Goal: Information Seeking & Learning: Compare options

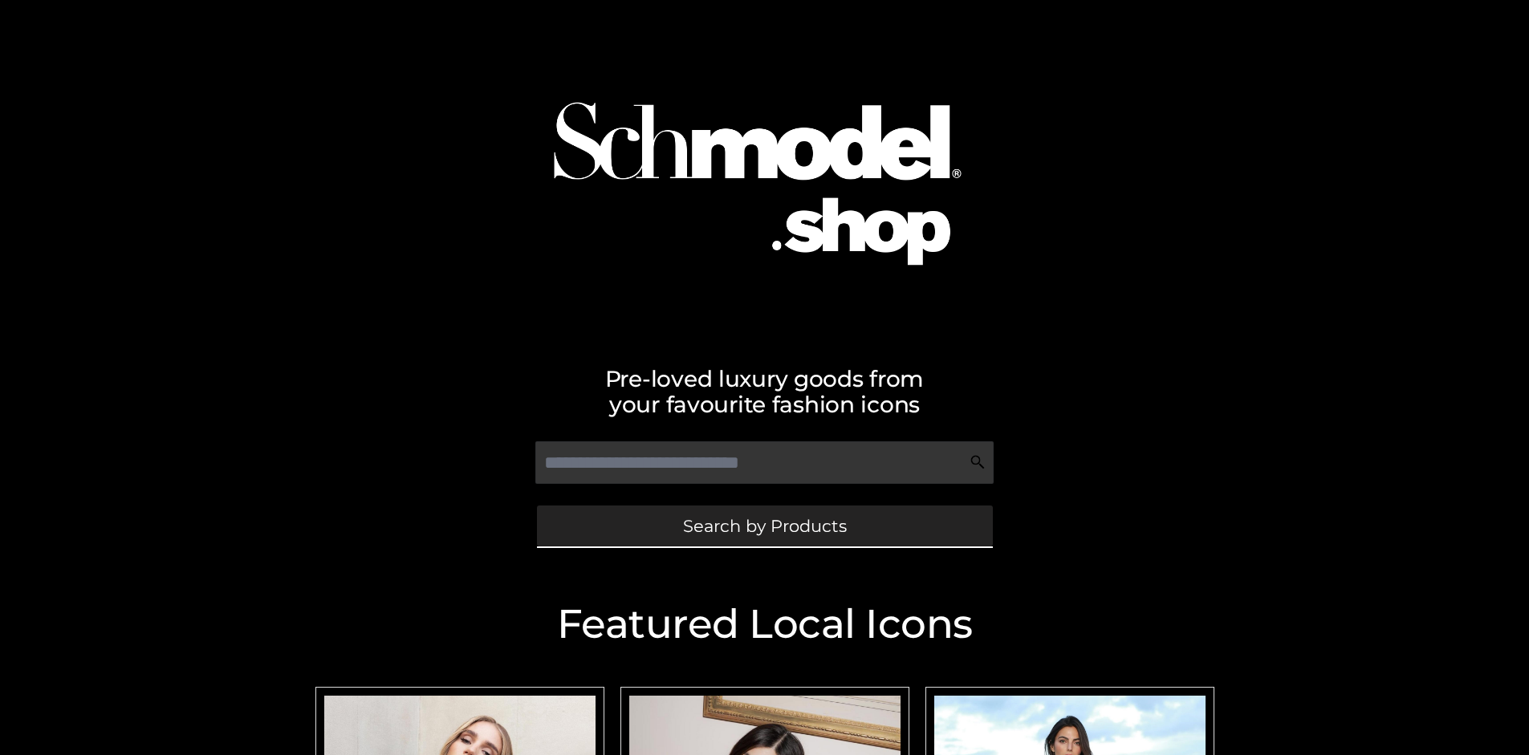
click at [764, 526] on span "Search by Products" at bounding box center [765, 526] width 164 height 17
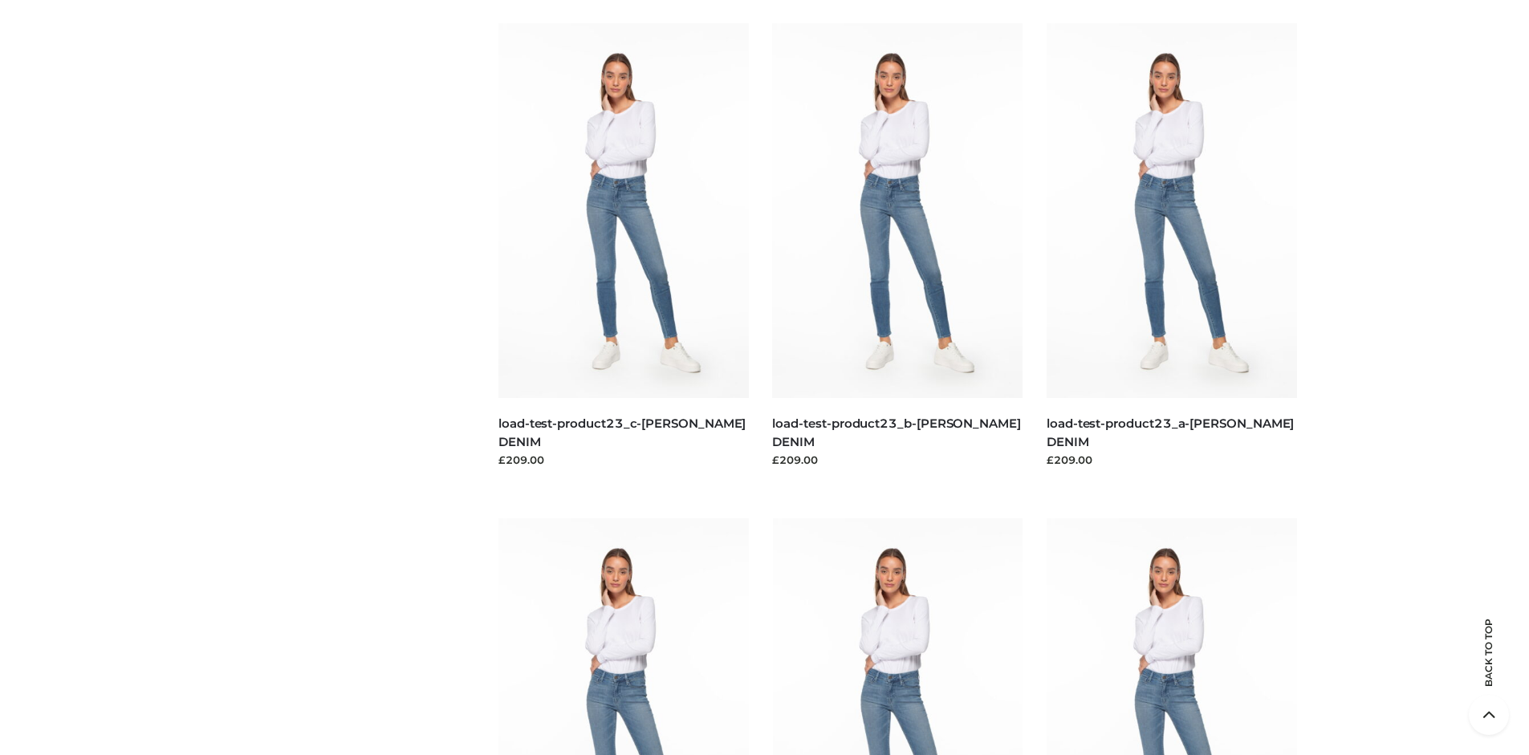
scroll to position [3453, 0]
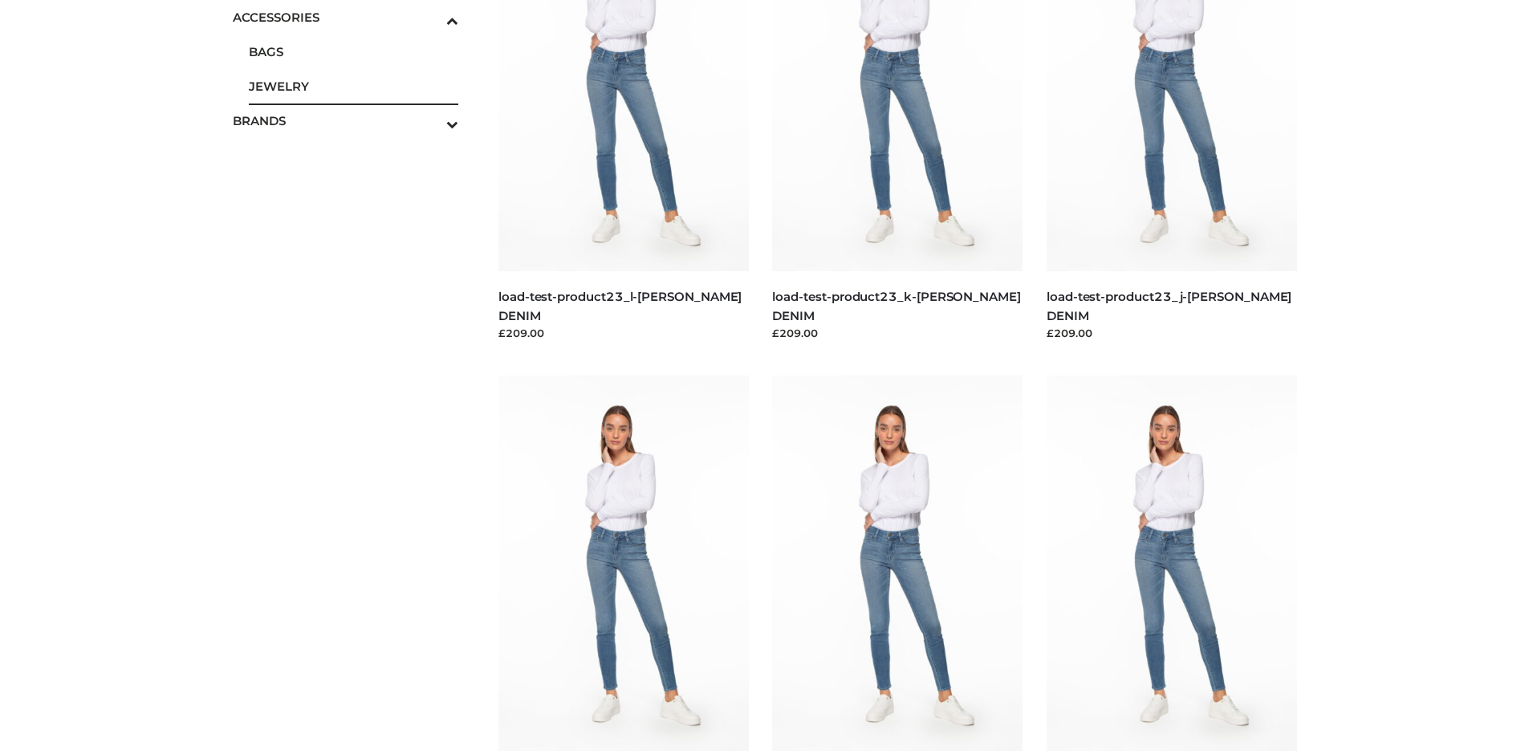
click at [353, 86] on span "JEWELRY" at bounding box center [354, 86] width 210 height 18
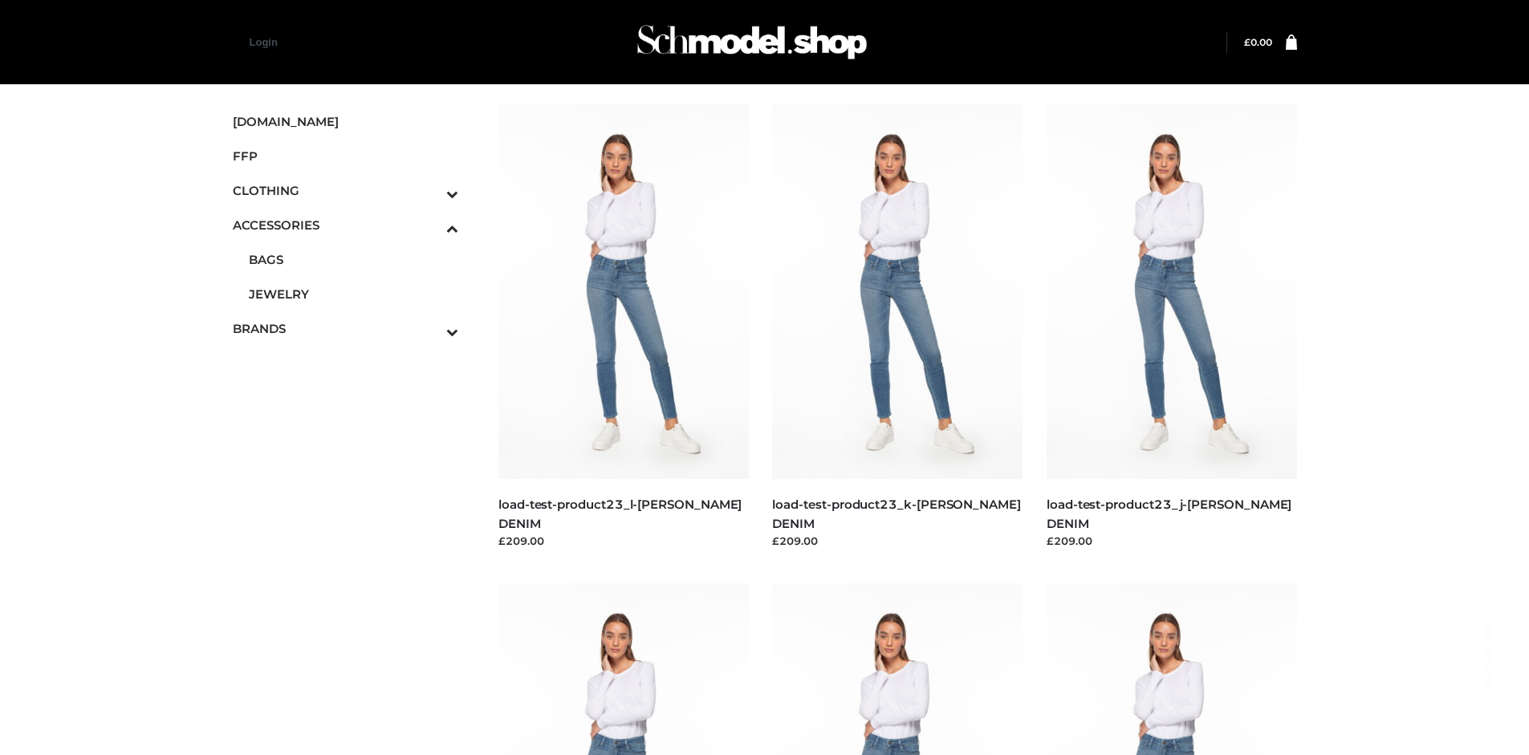
scroll to position [4143, 0]
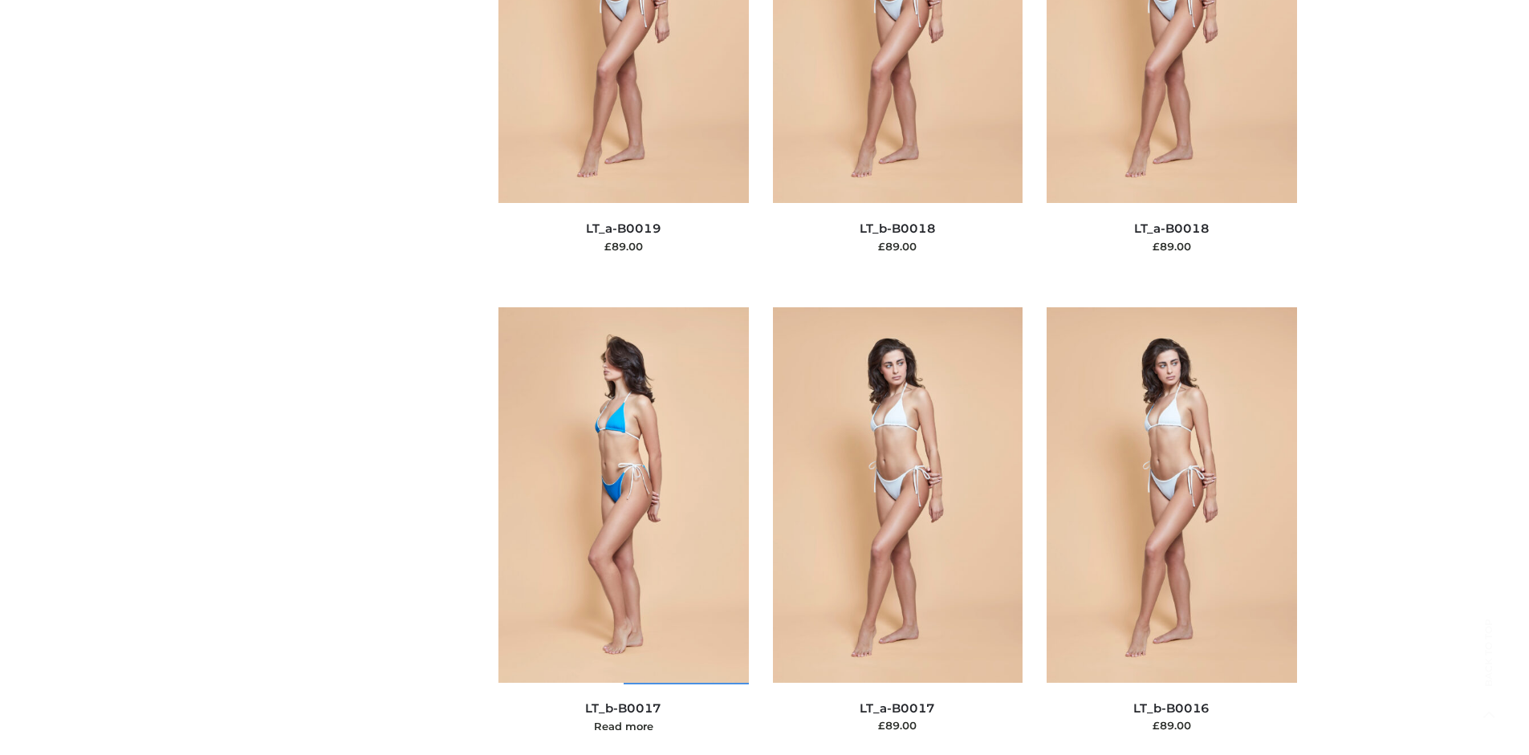
click at [623, 531] on img at bounding box center [623, 494] width 250 height 375
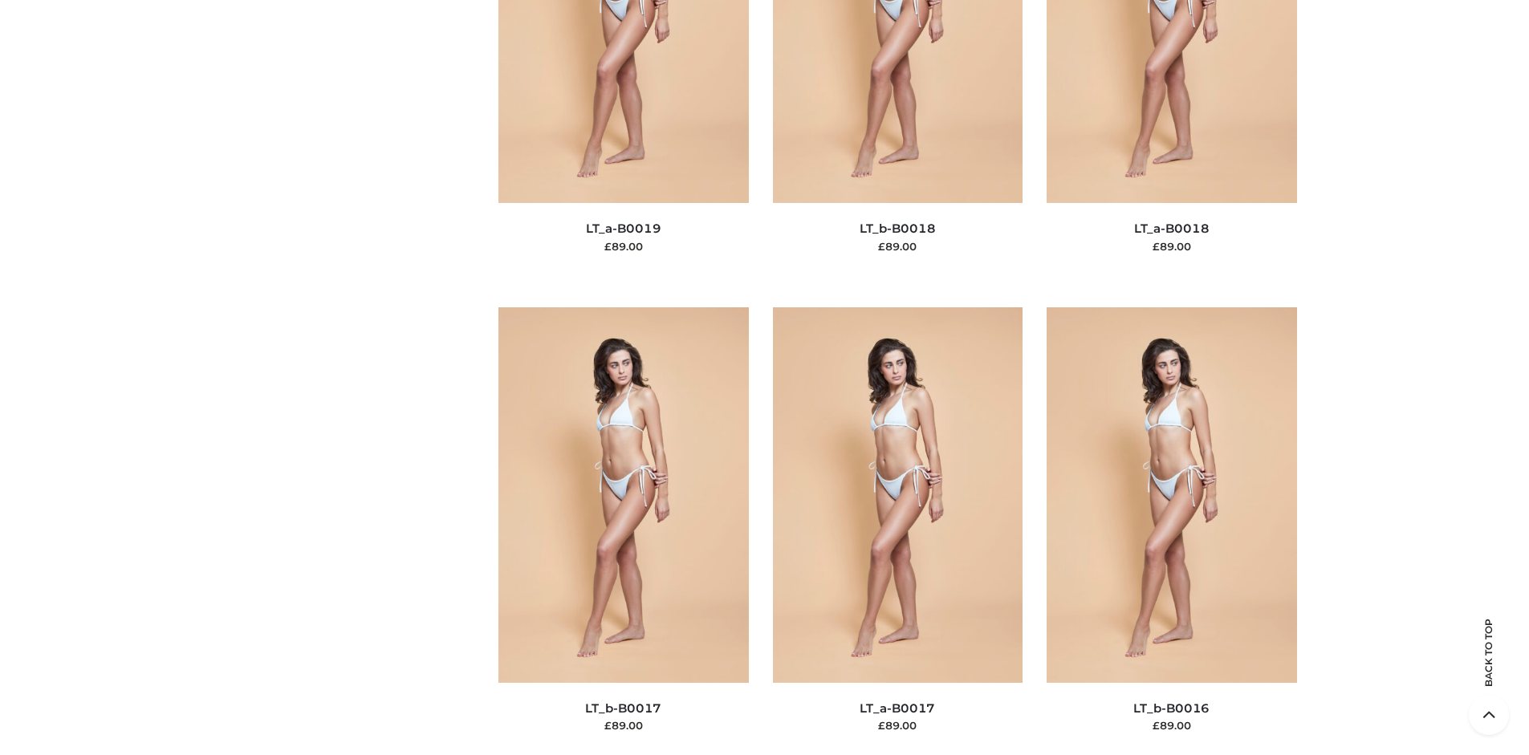
scroll to position [6556, 0]
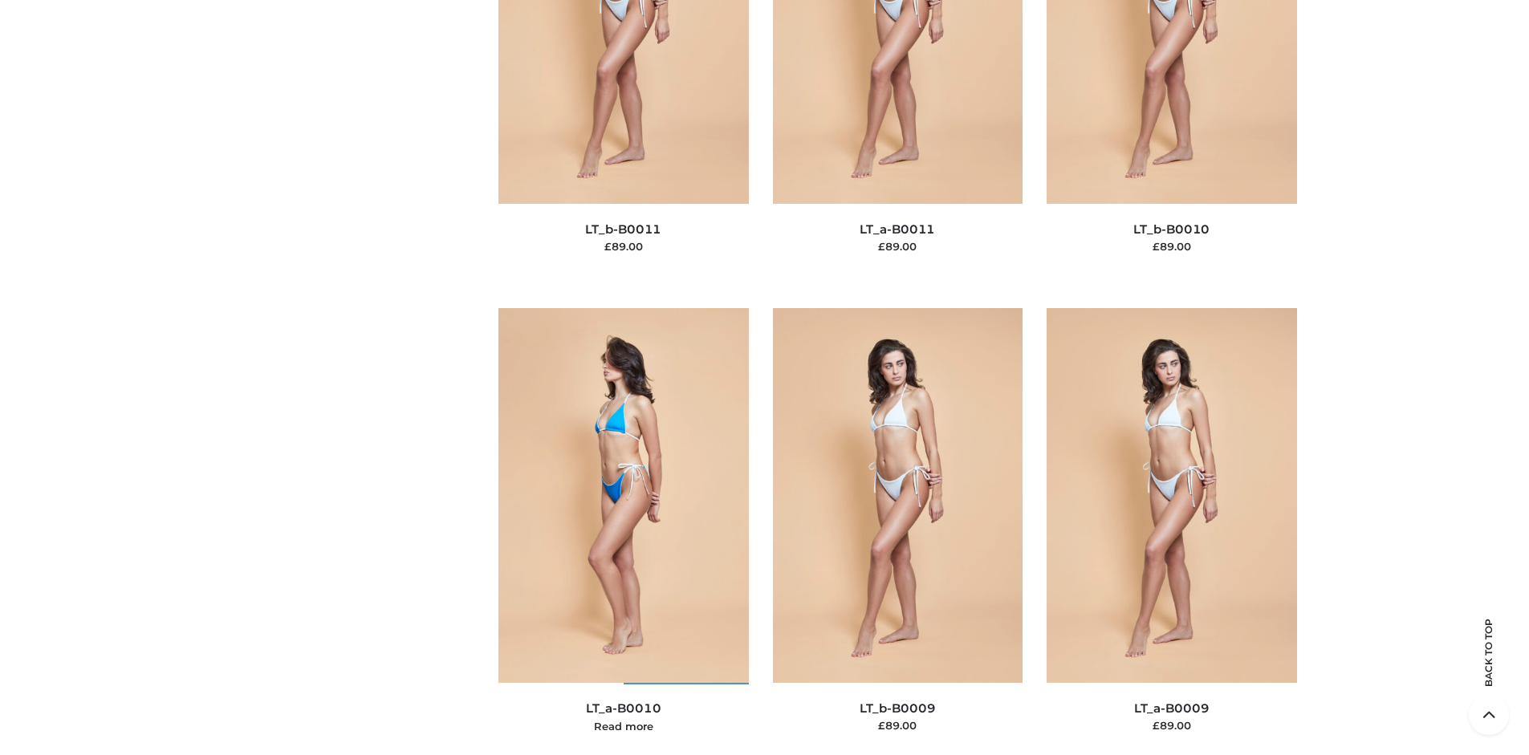
click at [623, 531] on img at bounding box center [623, 495] width 250 height 375
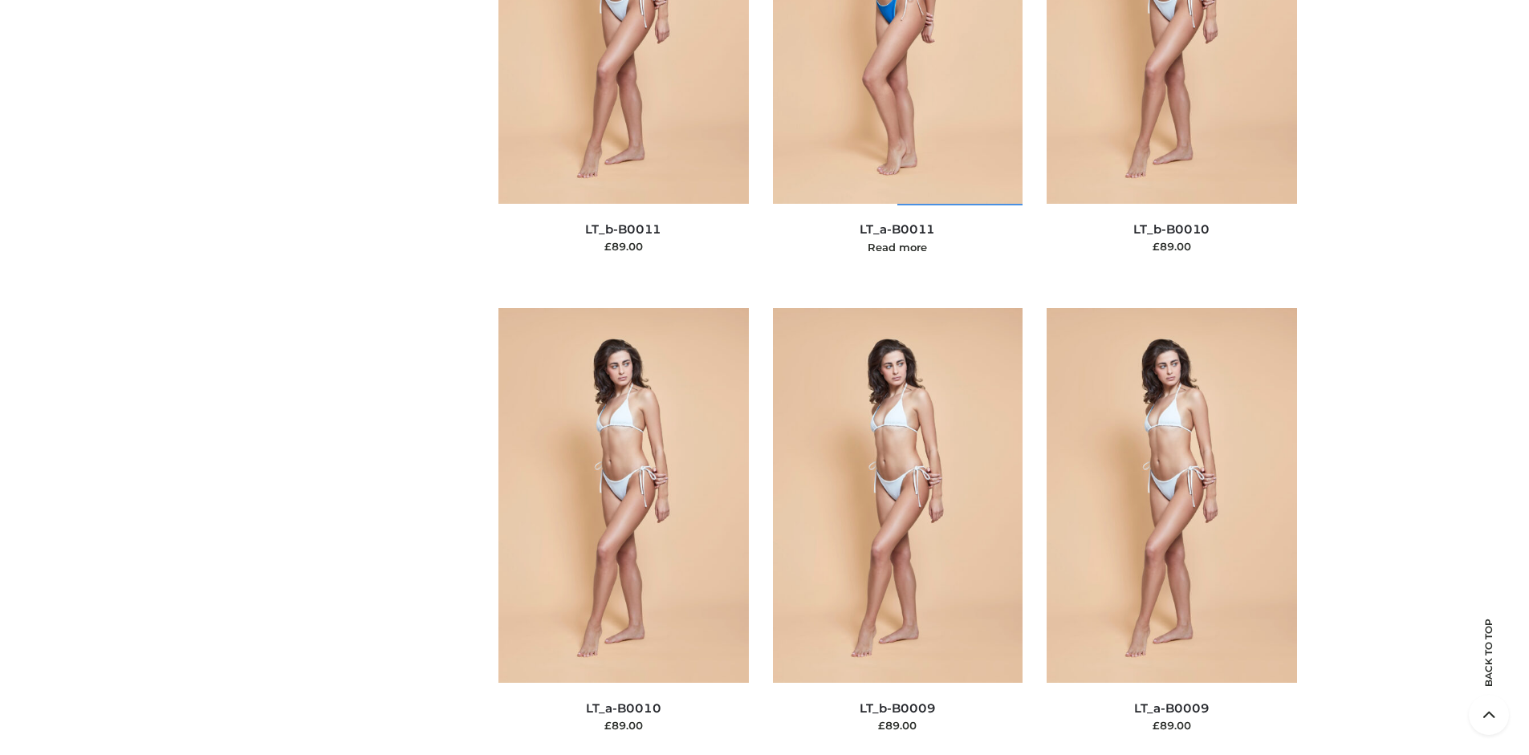
scroll to position [6077, 0]
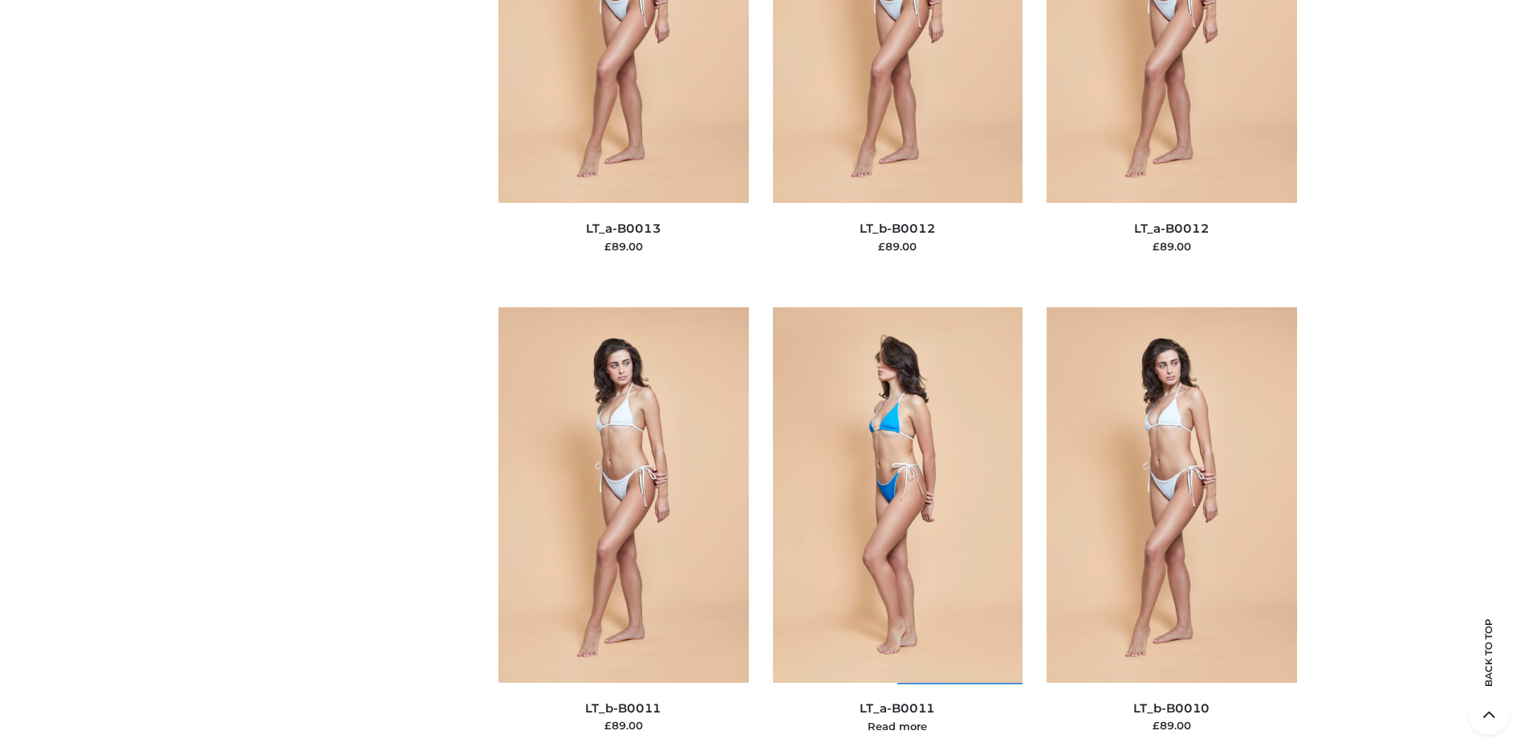
click at [897, 531] on img at bounding box center [898, 494] width 250 height 375
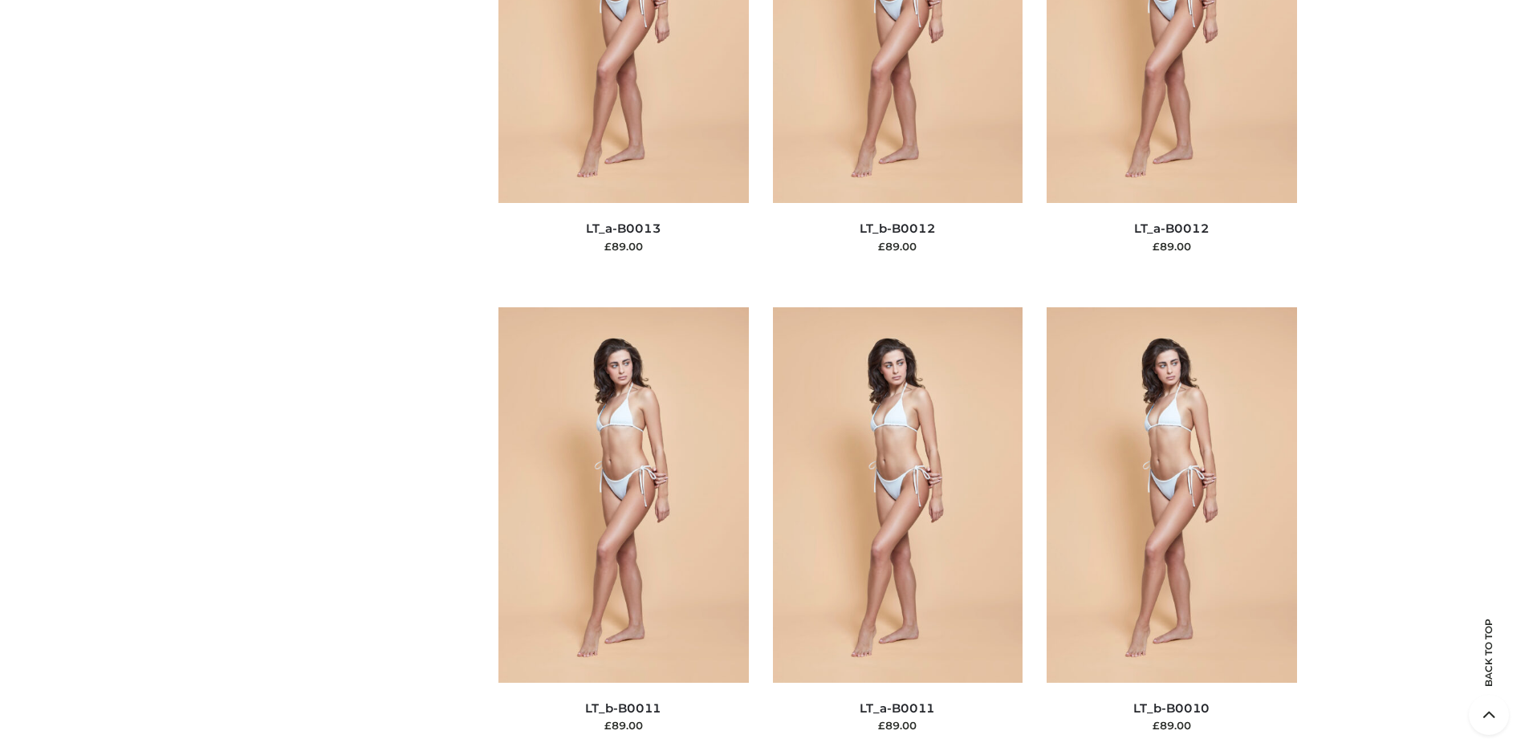
scroll to position [7035, 0]
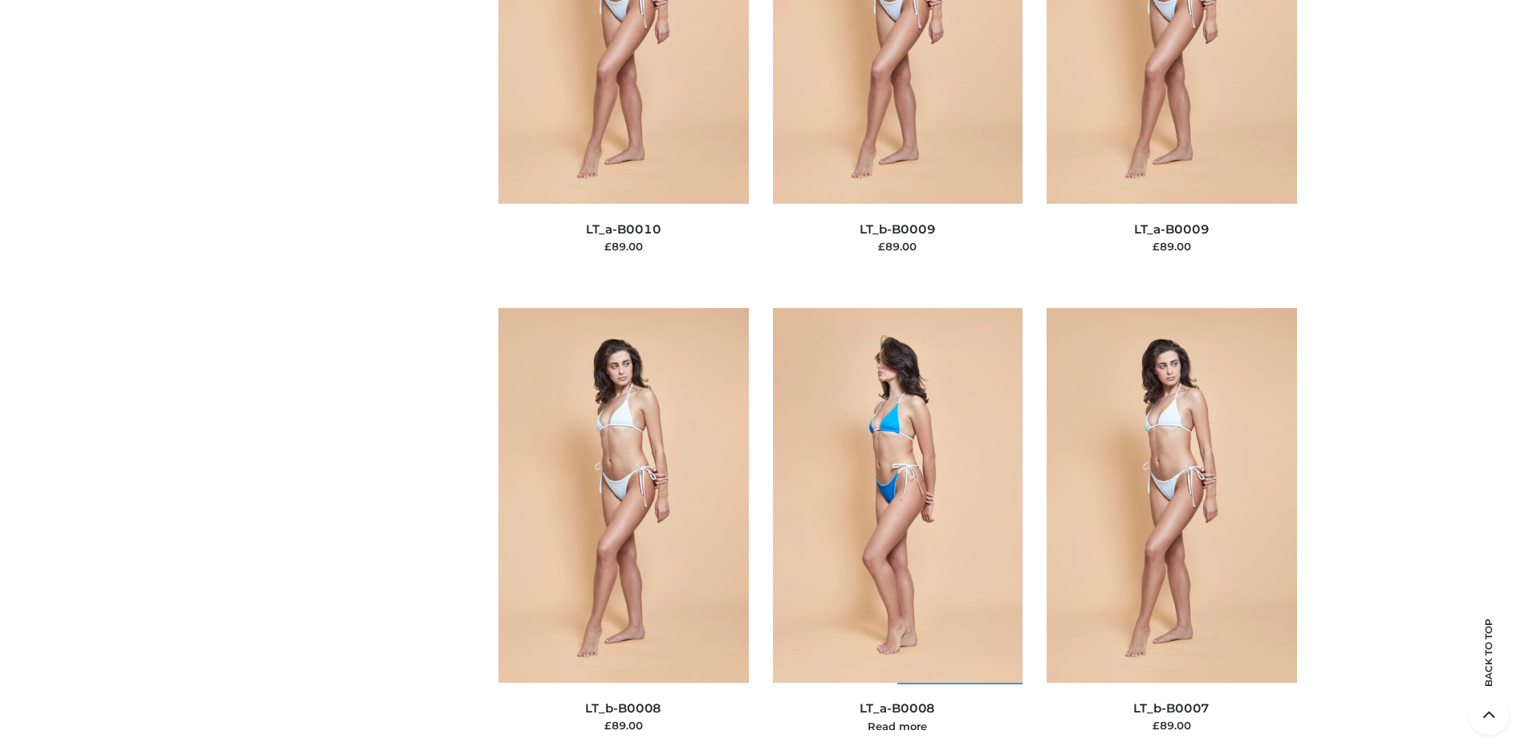
click at [897, 531] on img at bounding box center [898, 495] width 250 height 375
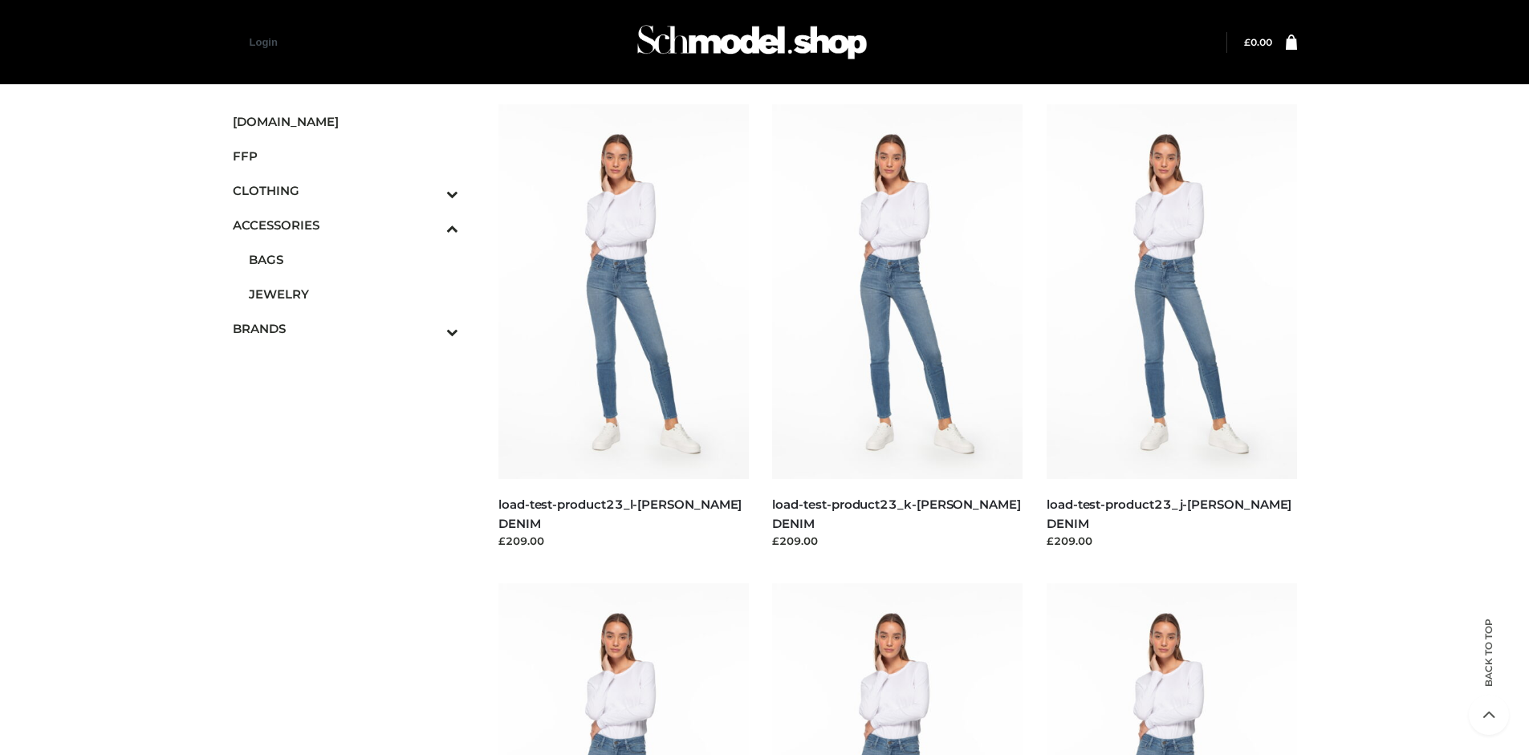
click at [0, 0] on span "OPP SWIMWEAR" at bounding box center [0, 0] width 0 height 0
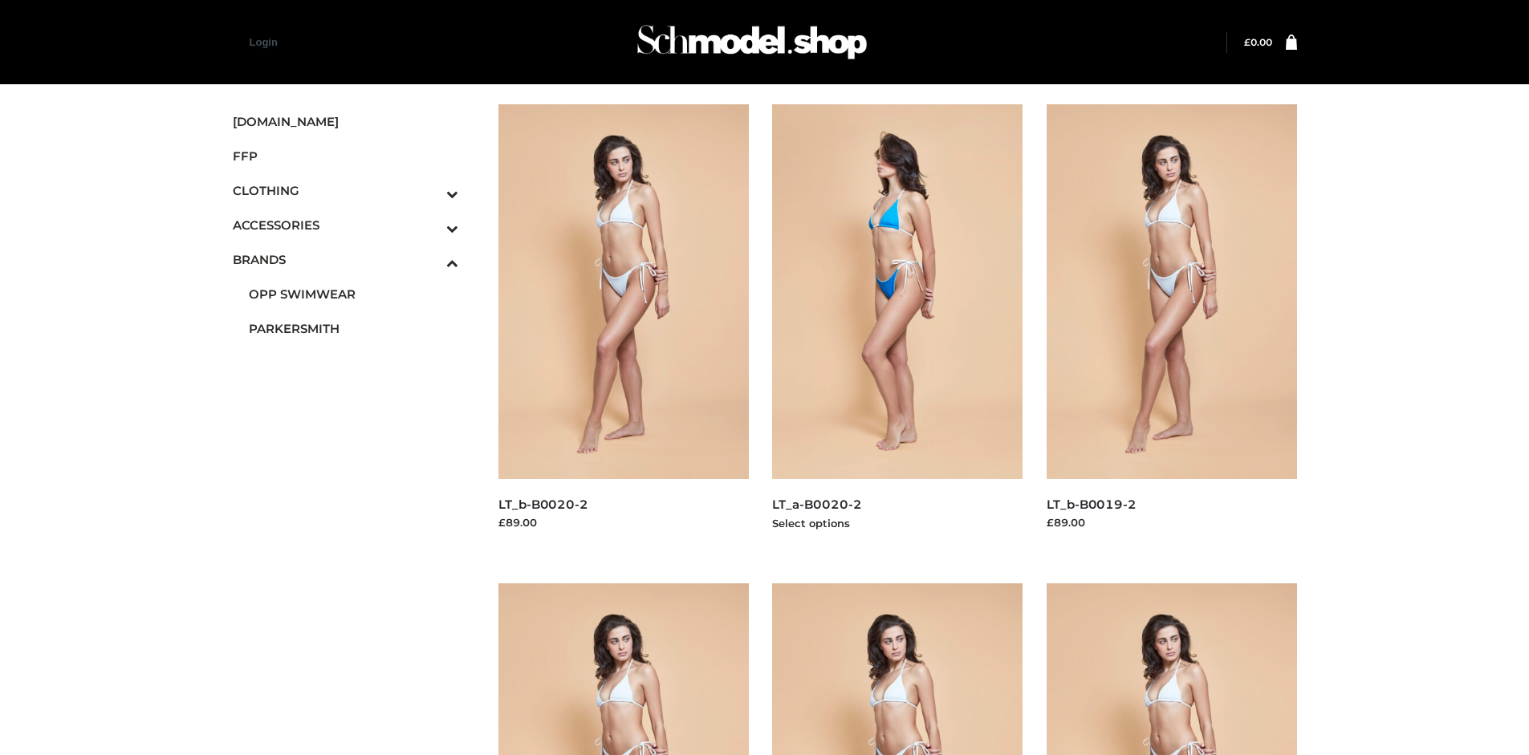
click at [897, 327] on img at bounding box center [897, 291] width 250 height 375
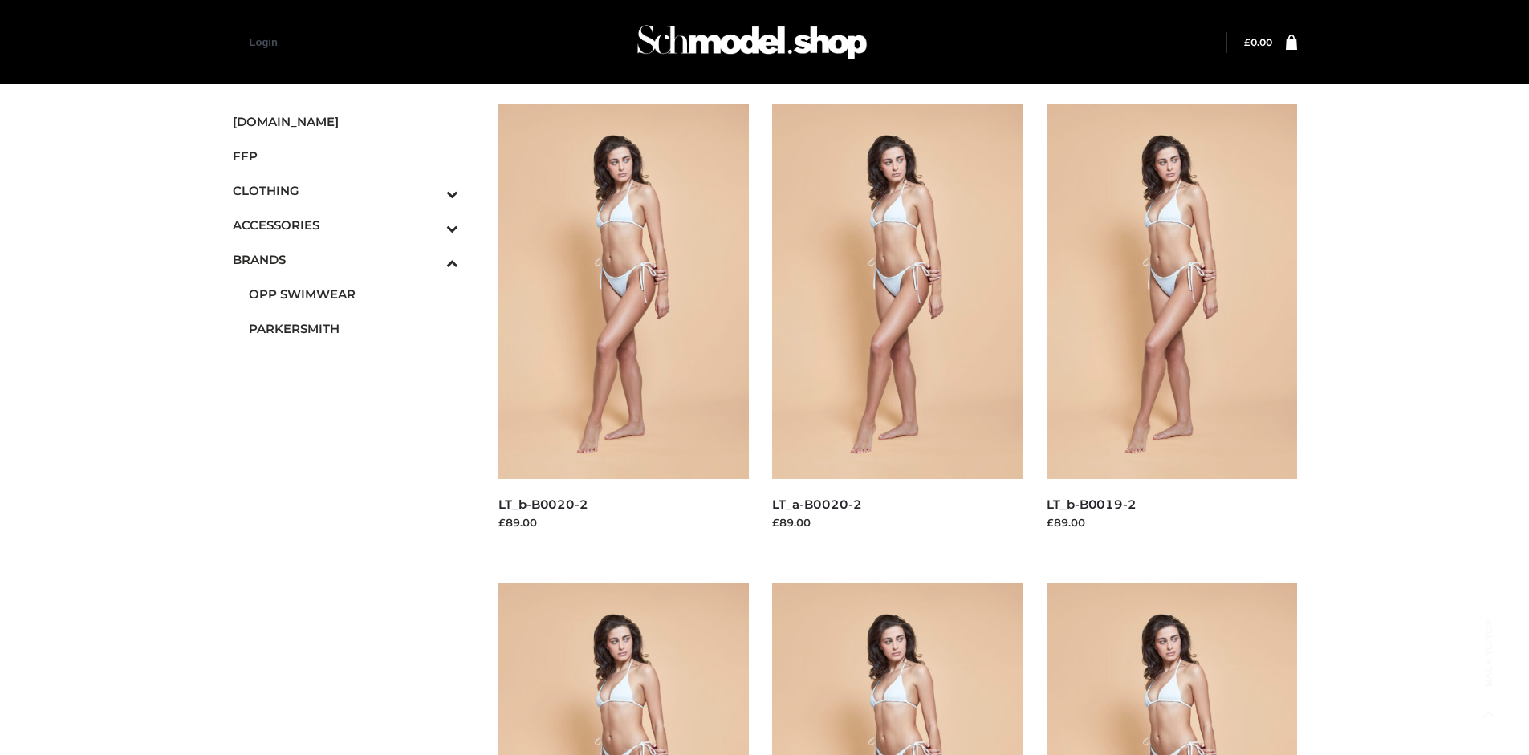
scroll to position [1234, 0]
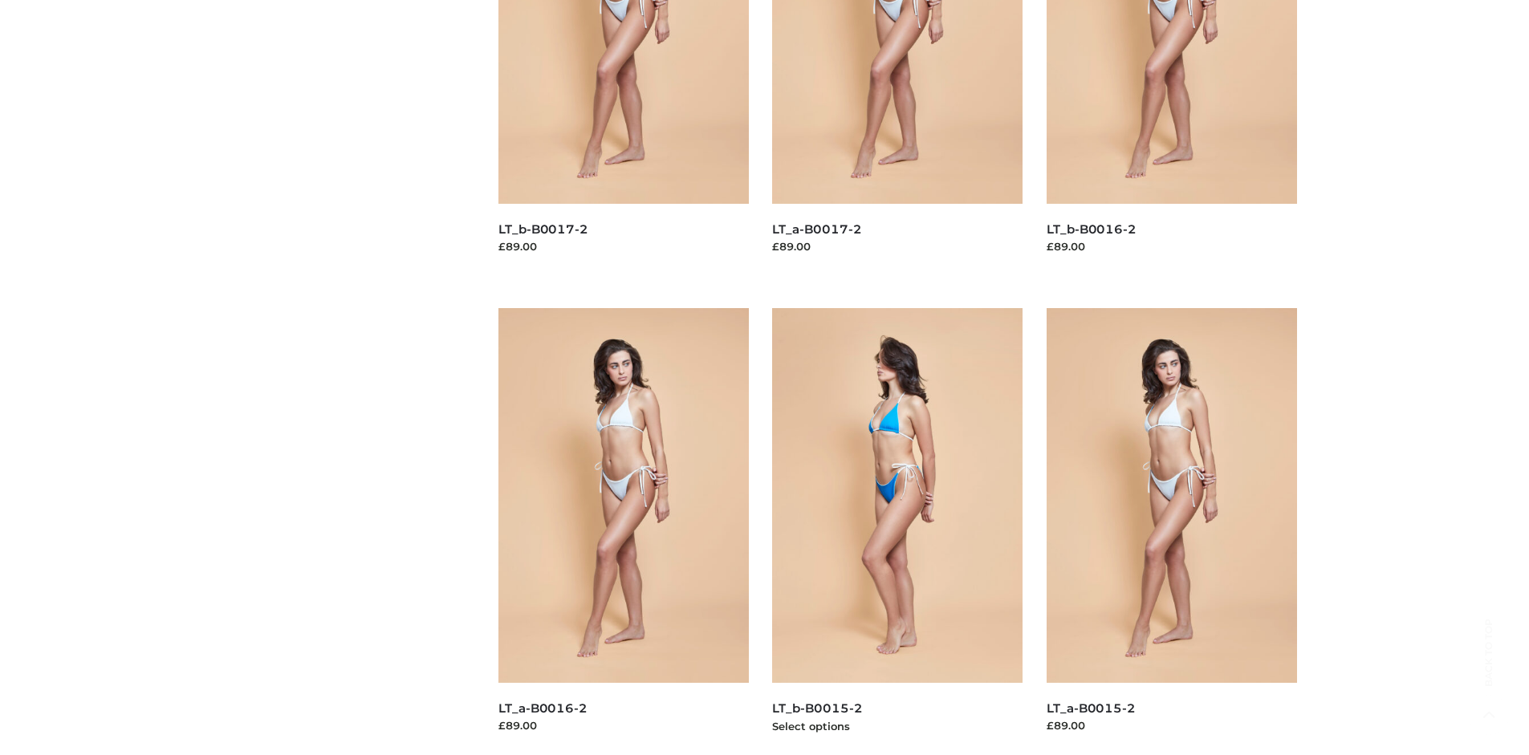
click at [897, 531] on img at bounding box center [897, 495] width 250 height 375
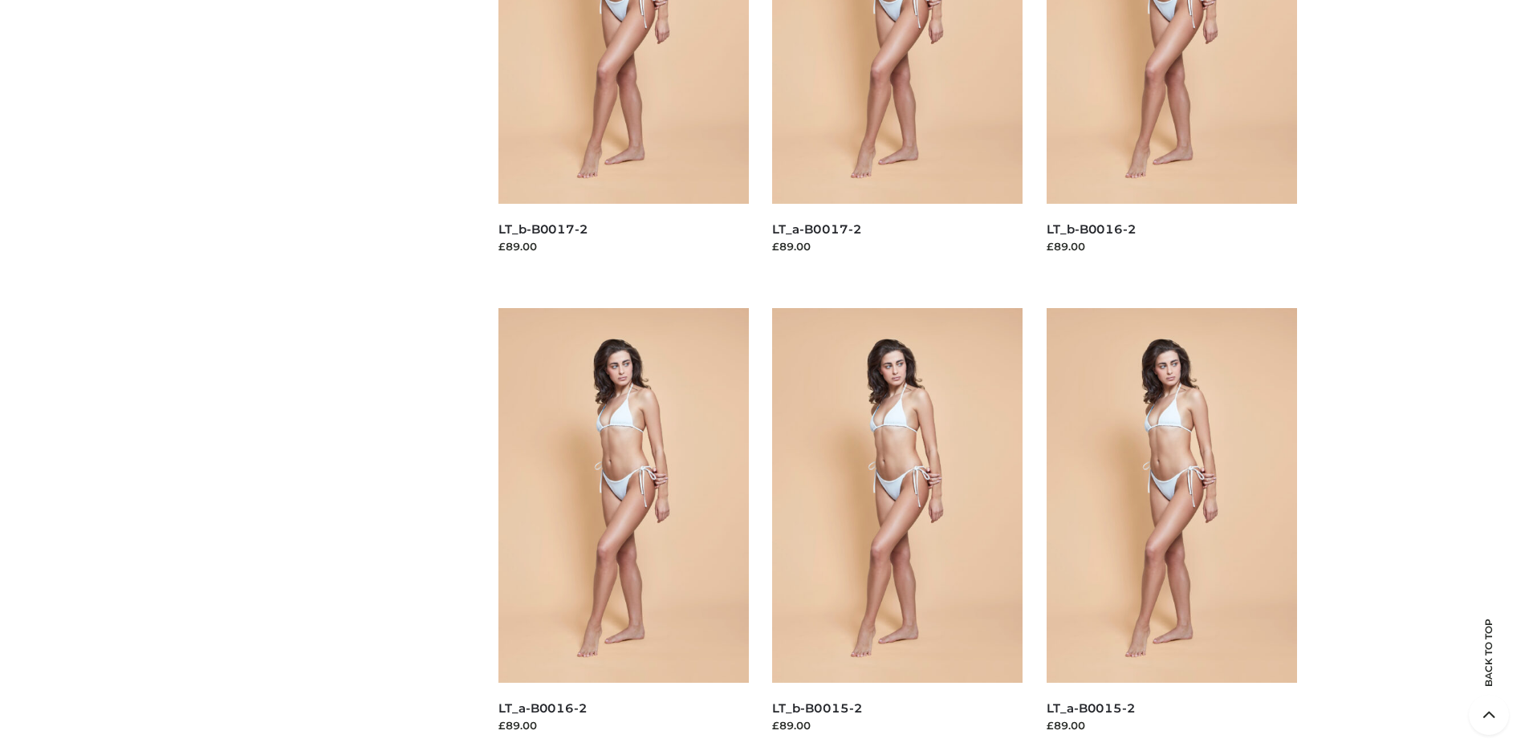
scroll to position [0, 0]
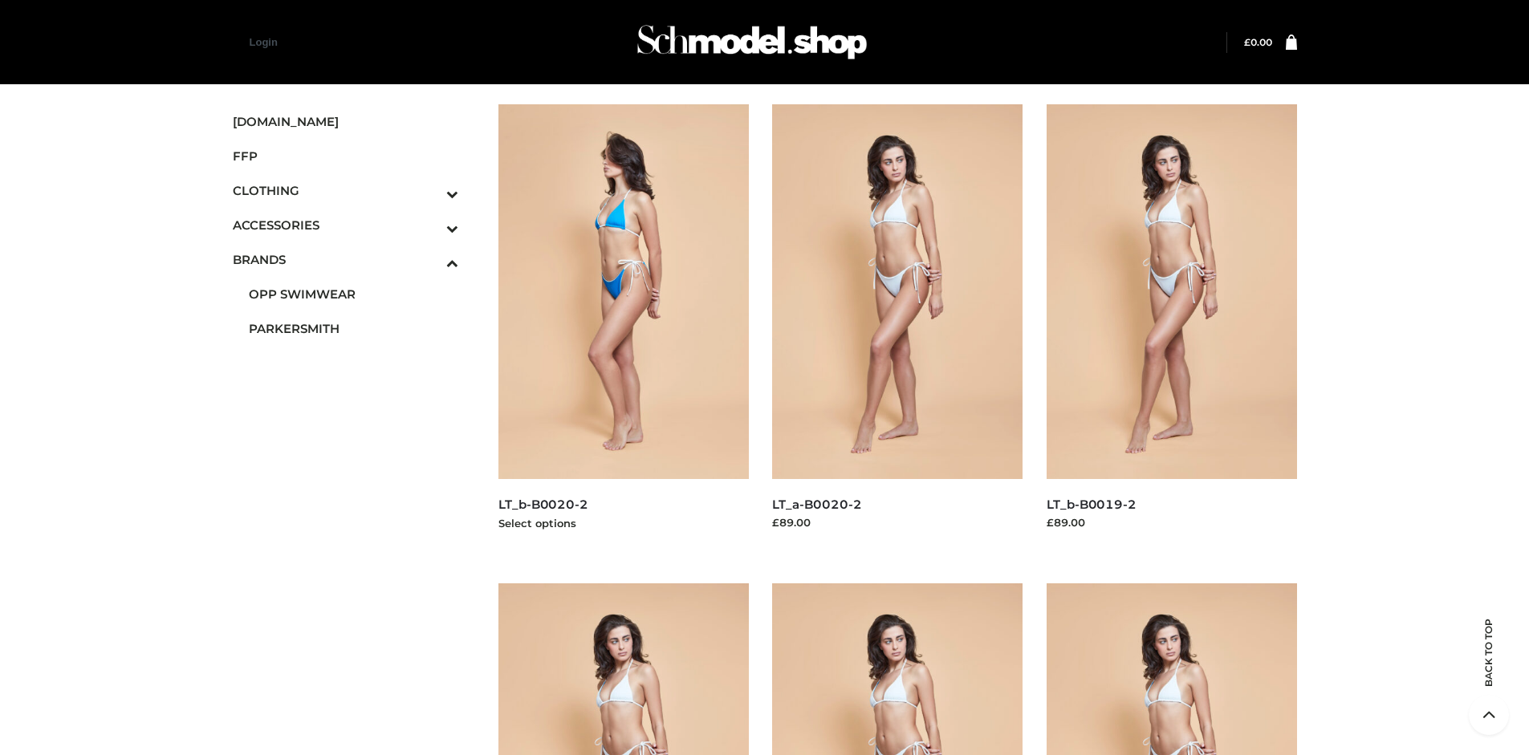
click at [623, 327] on img at bounding box center [623, 291] width 250 height 375
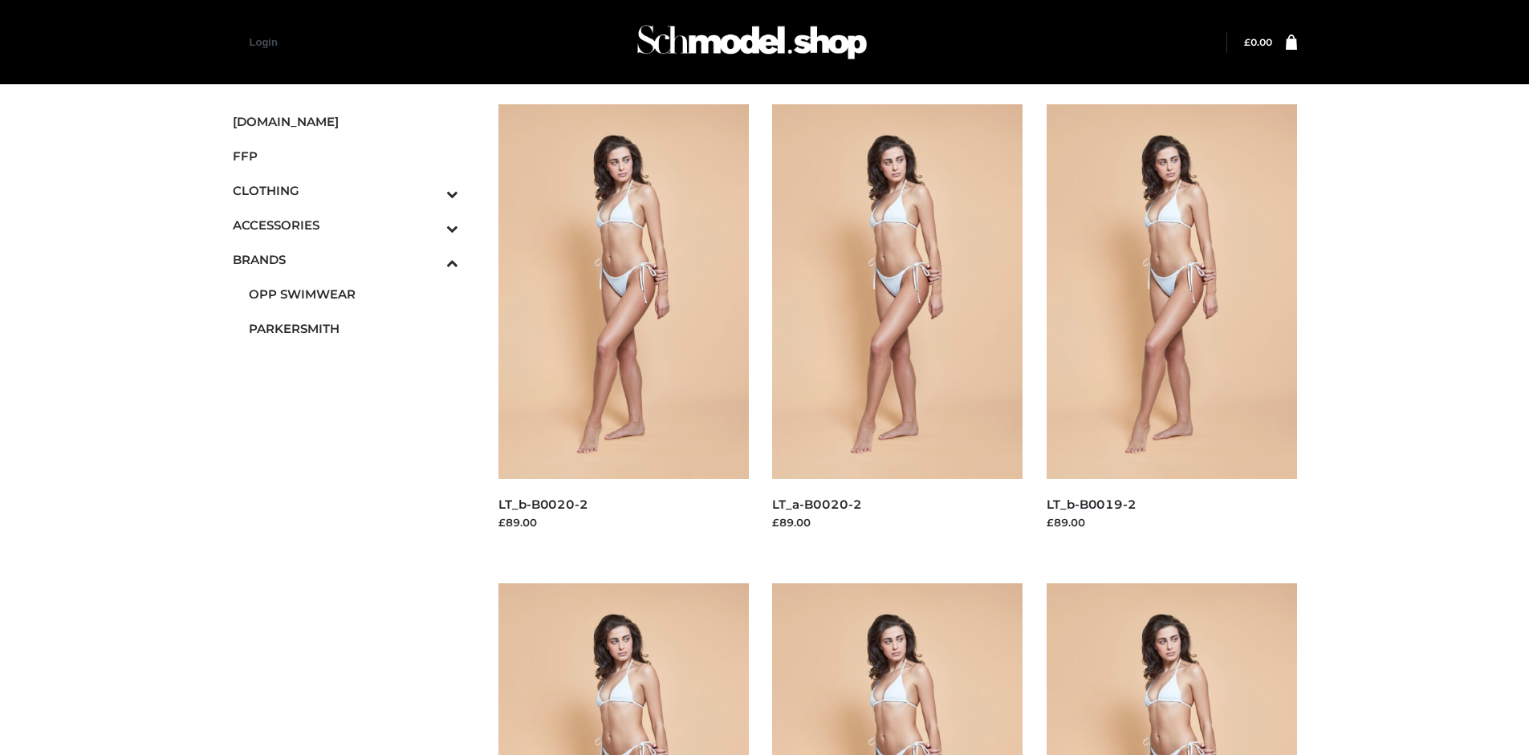
scroll to position [755, 0]
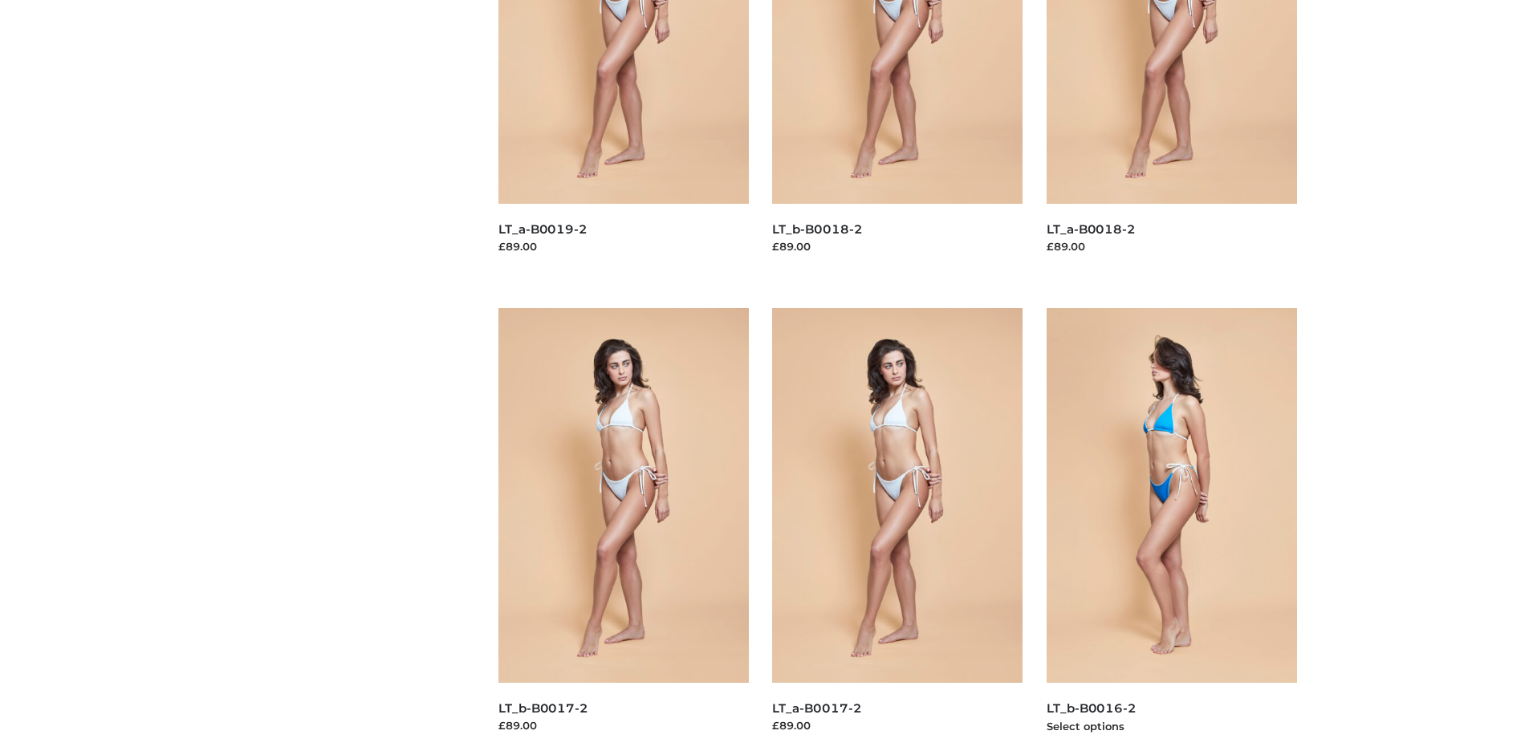
click at [1171, 531] on img at bounding box center [1172, 495] width 250 height 375
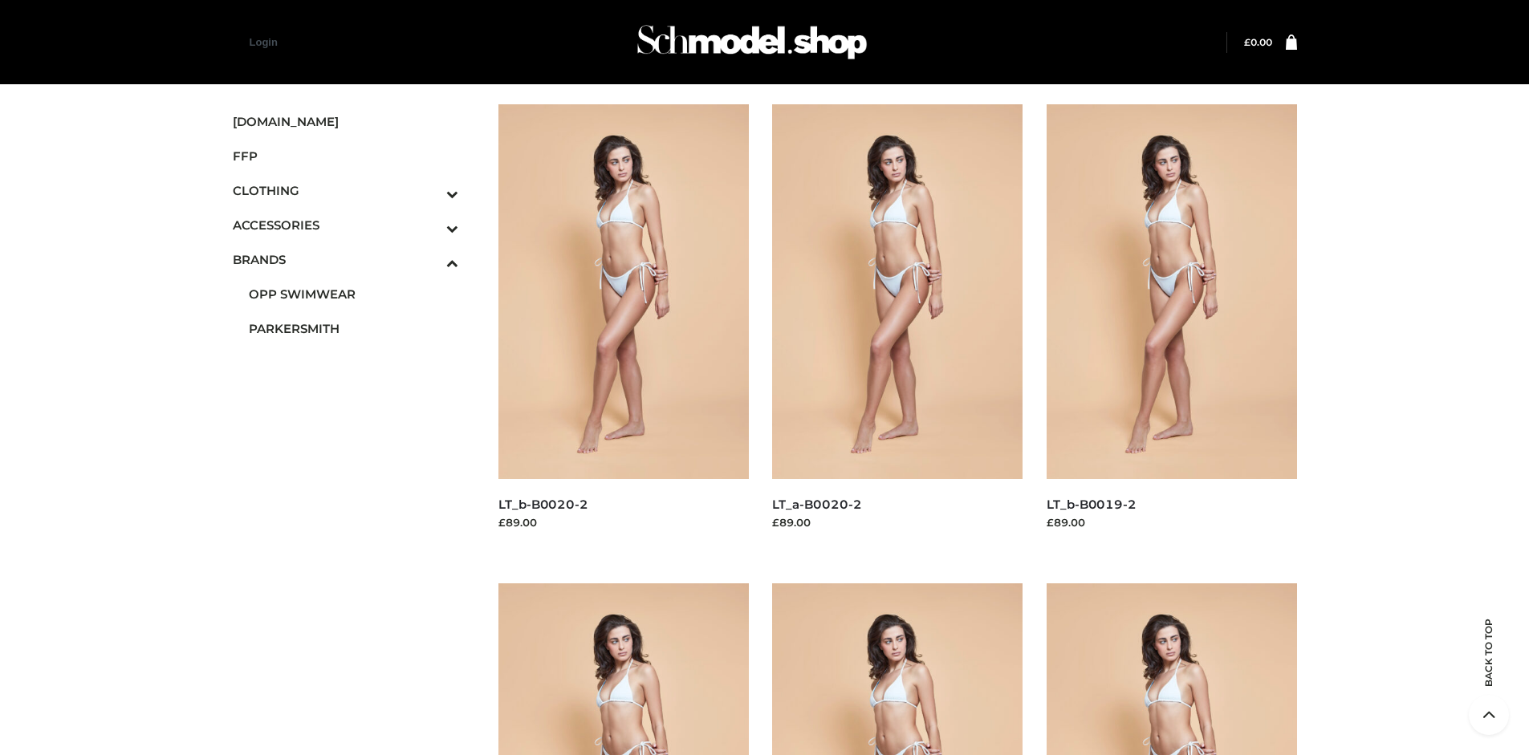
click at [0, 0] on span "DRESSES" at bounding box center [0, 0] width 0 height 0
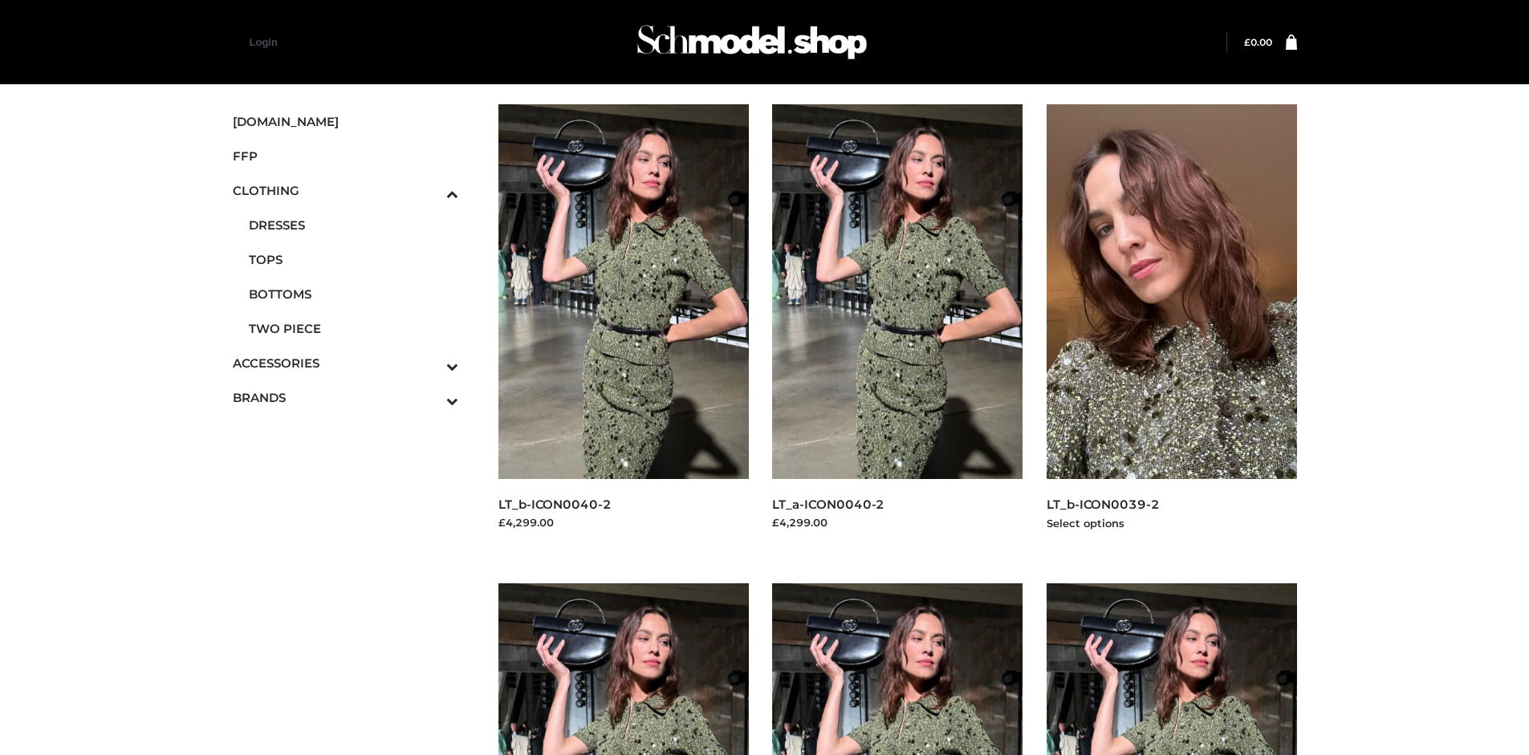
click at [1171, 327] on img at bounding box center [1172, 291] width 250 height 375
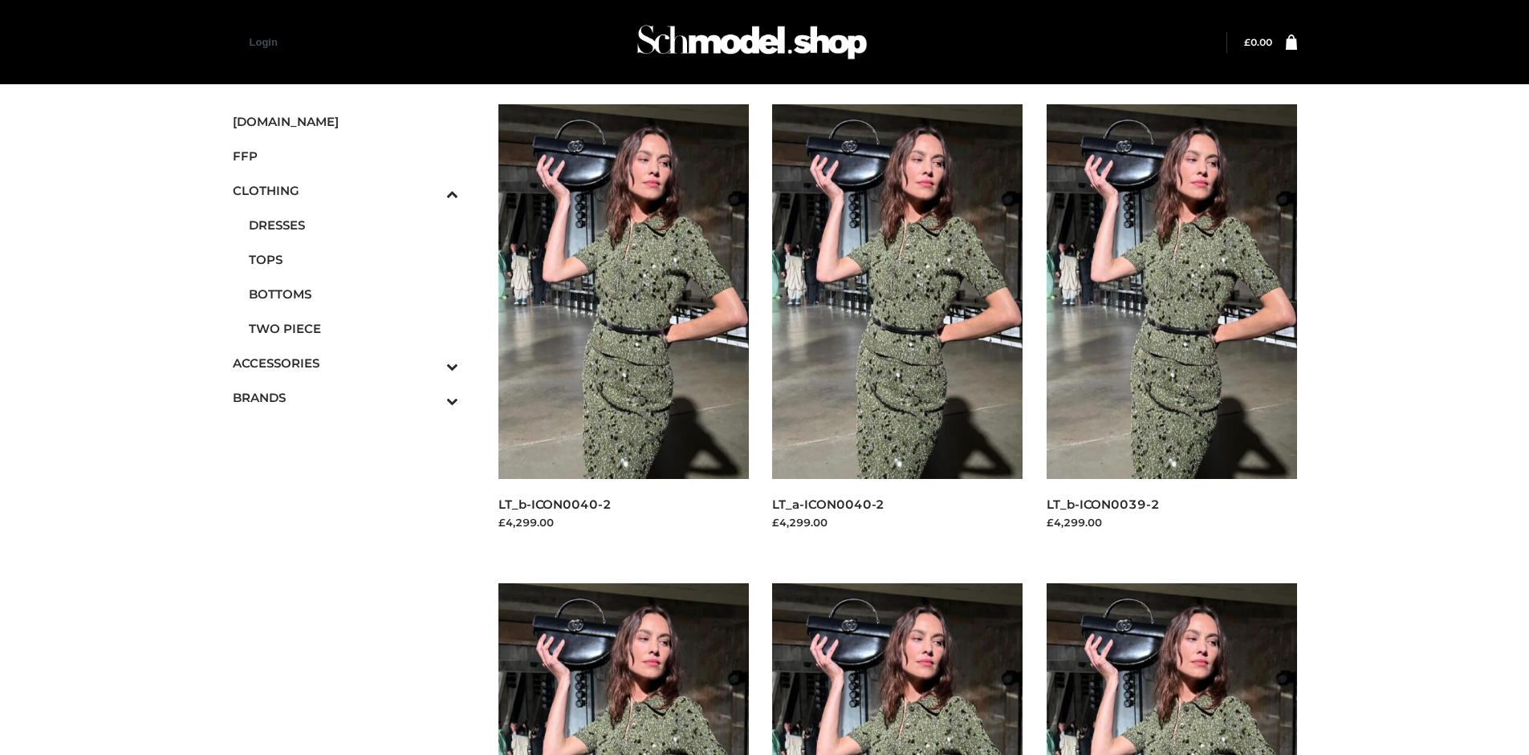
scroll to position [1234, 0]
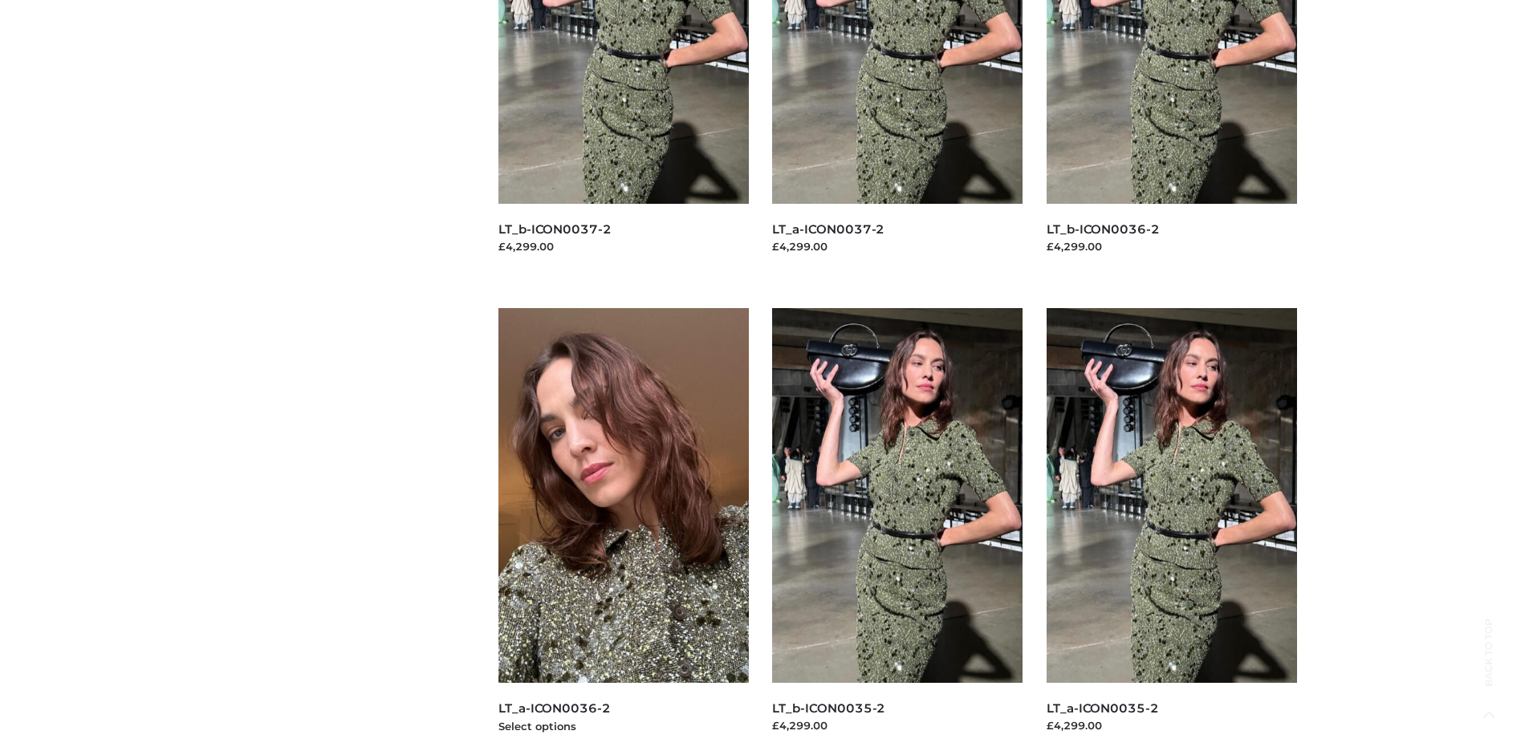
click at [623, 531] on img at bounding box center [623, 495] width 250 height 375
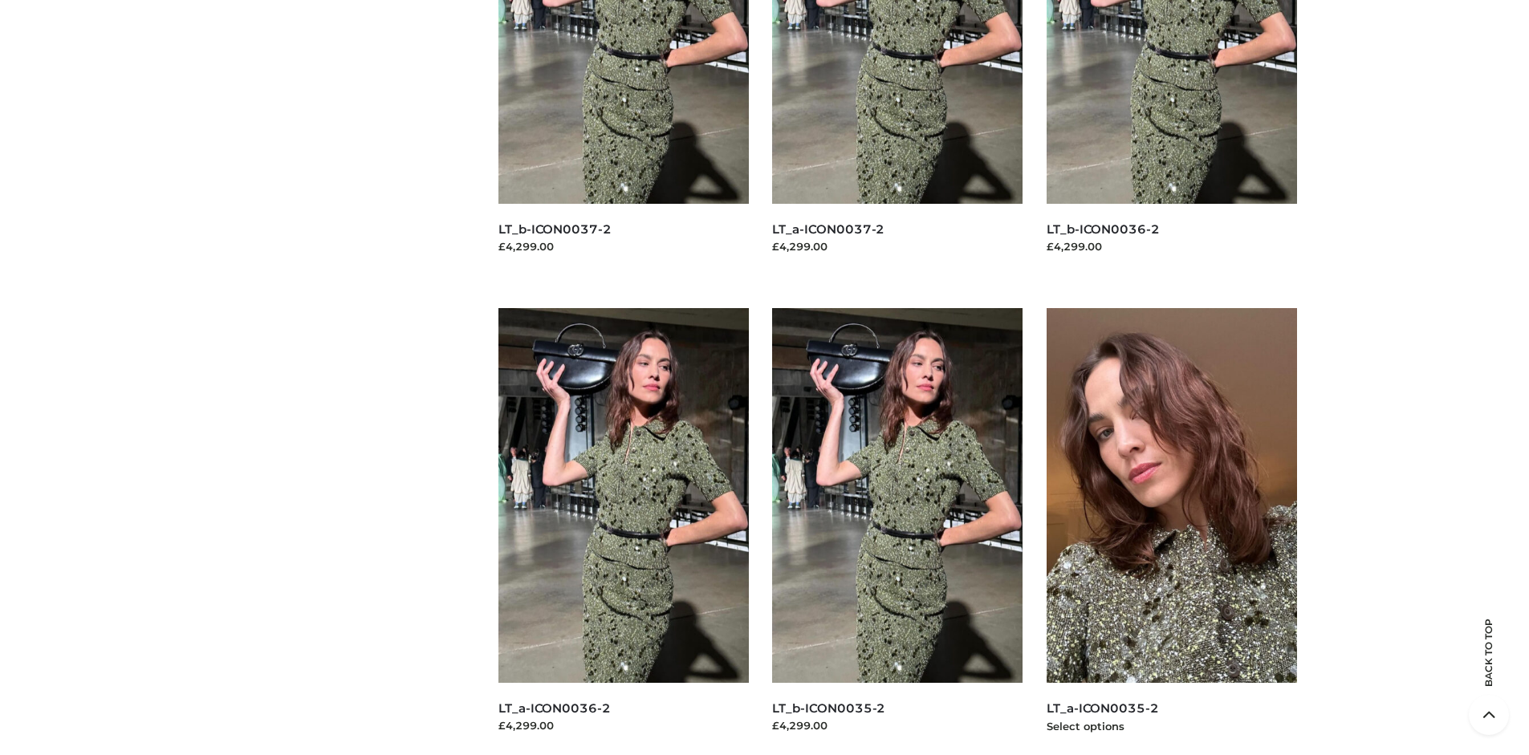
click at [1171, 531] on img at bounding box center [1172, 495] width 250 height 375
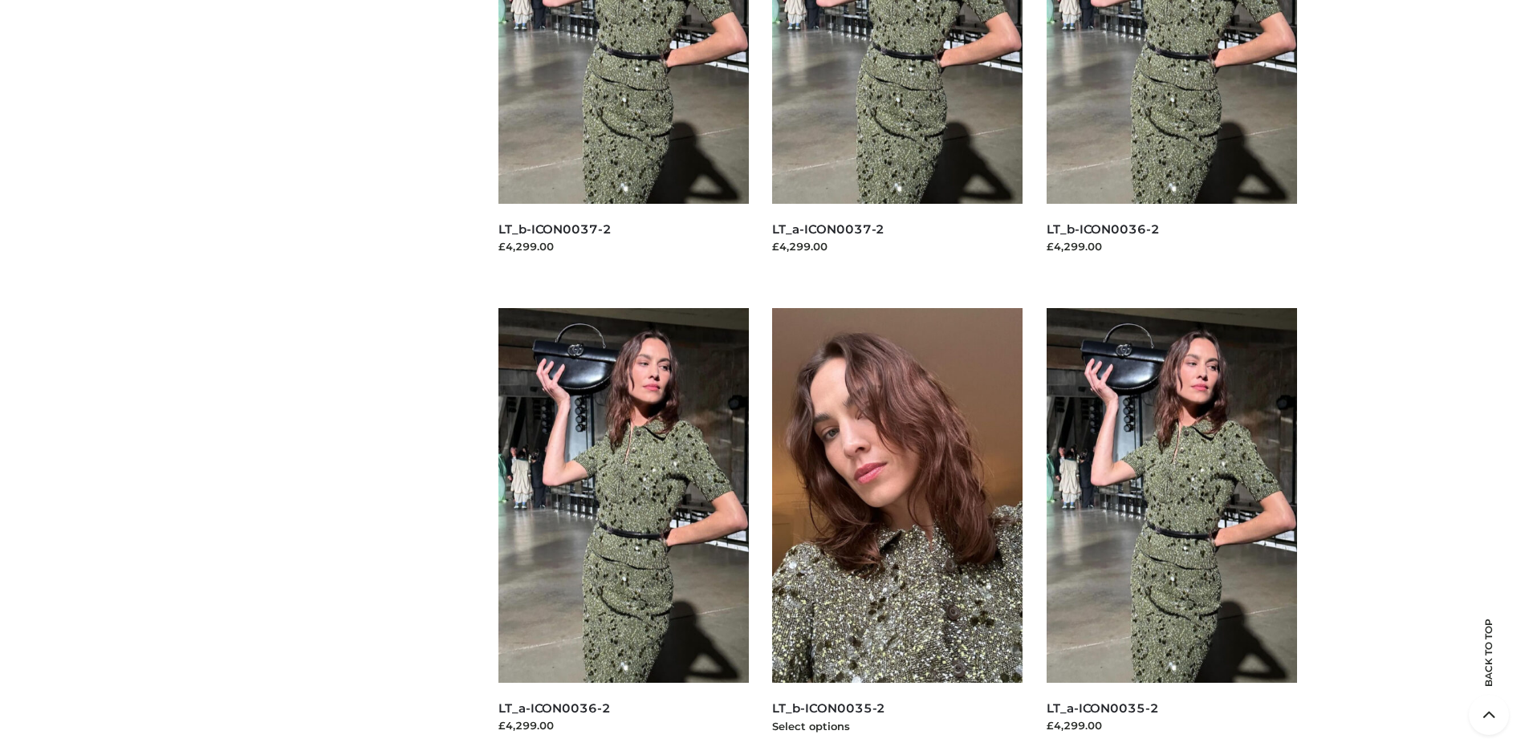
click at [897, 531] on img at bounding box center [897, 495] width 250 height 375
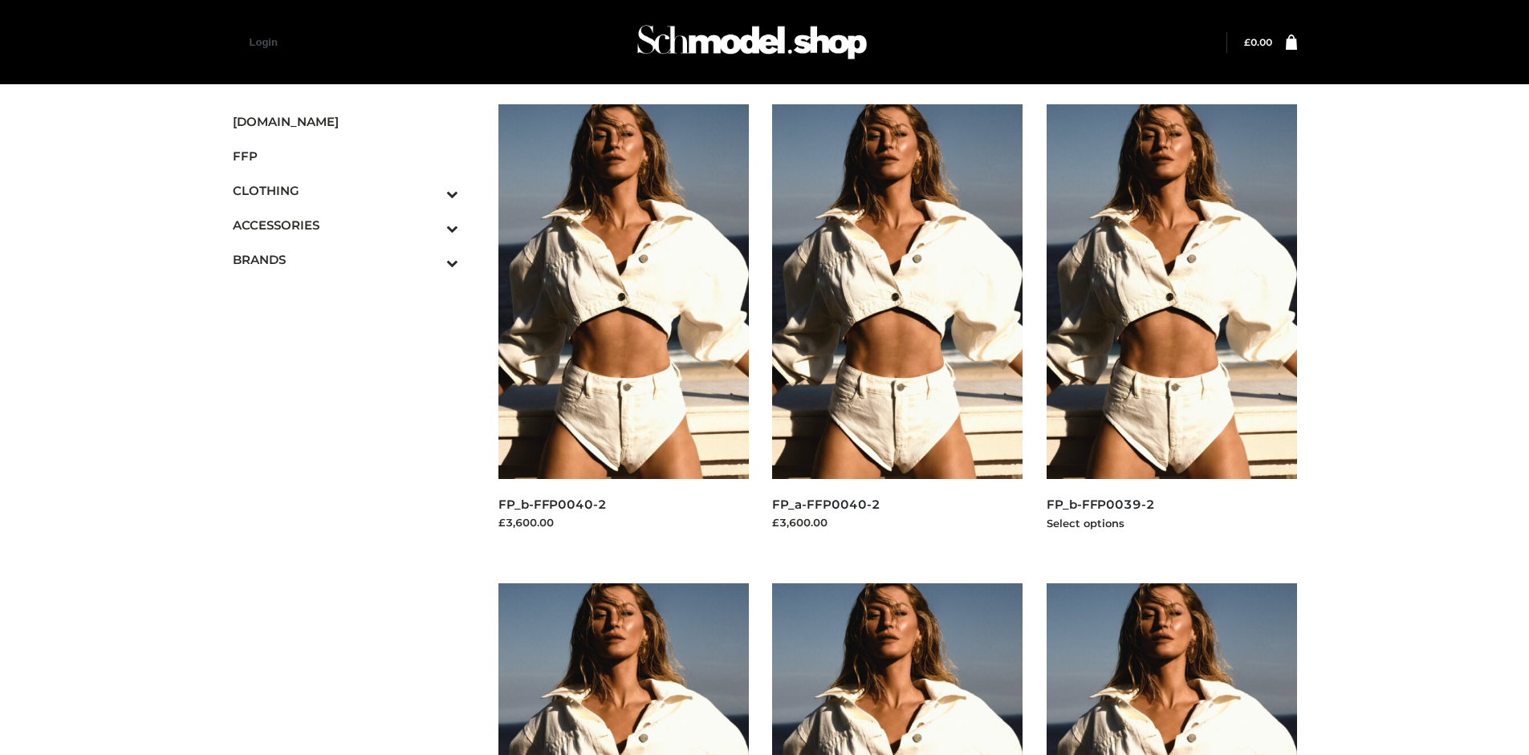
click at [1171, 327] on img at bounding box center [1172, 291] width 250 height 375
click at [623, 327] on img at bounding box center [623, 291] width 250 height 375
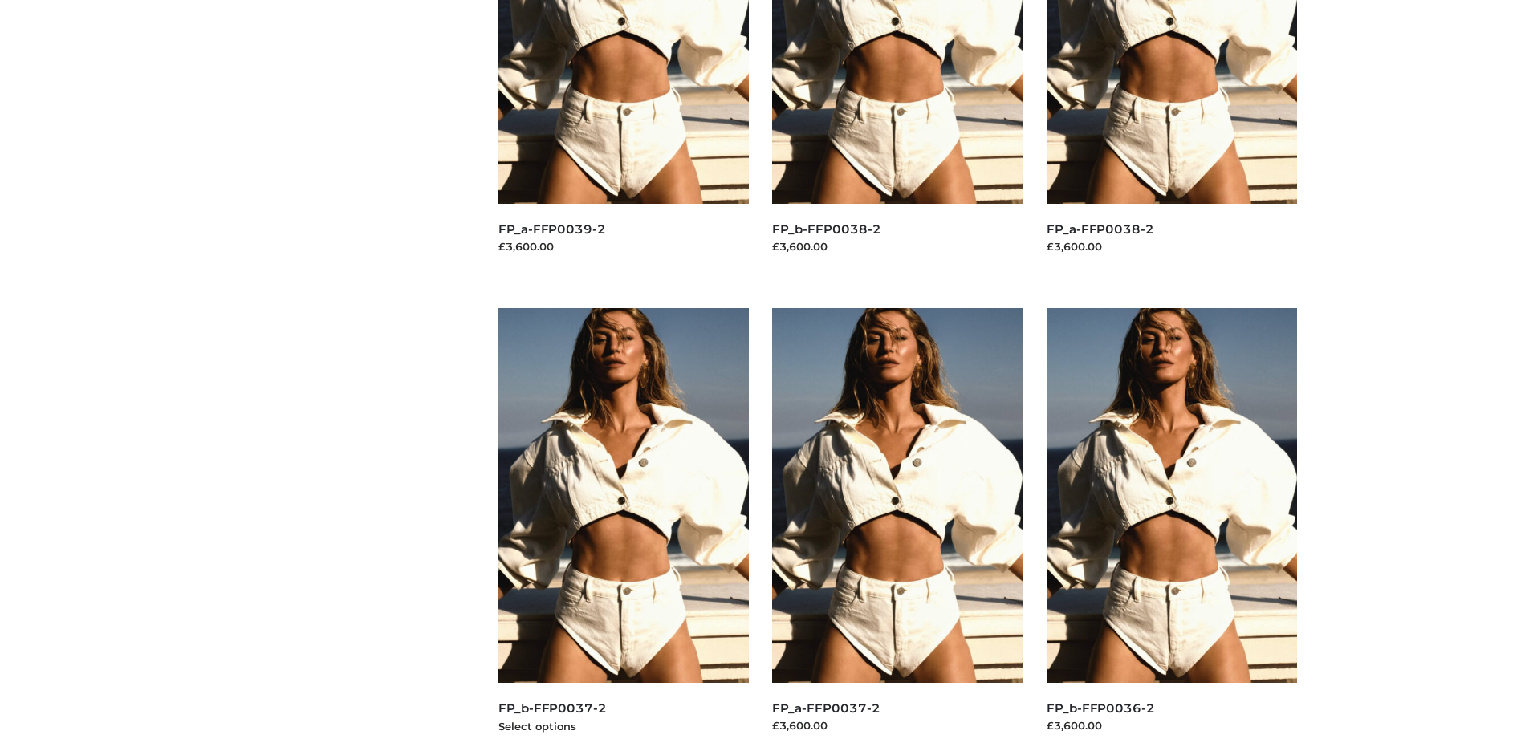
click at [623, 531] on img at bounding box center [623, 495] width 250 height 375
click at [1171, 531] on img at bounding box center [1172, 495] width 250 height 375
